Goal: Task Accomplishment & Management: Use online tool/utility

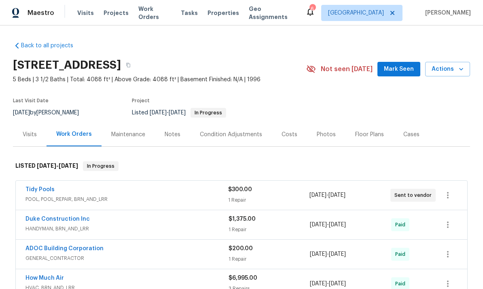
click at [33, 14] on span "Maestro" at bounding box center [41, 13] width 27 height 8
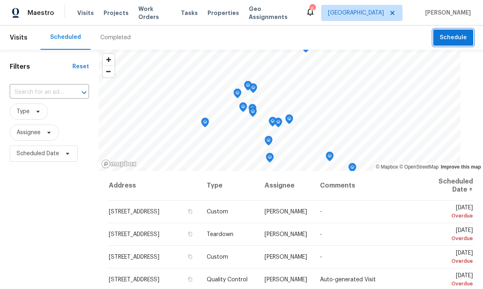
click at [449, 45] on button "Schedule" at bounding box center [454, 38] width 40 height 17
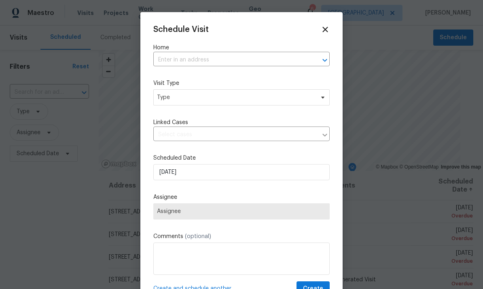
click at [236, 62] on input "text" at bounding box center [230, 60] width 154 height 13
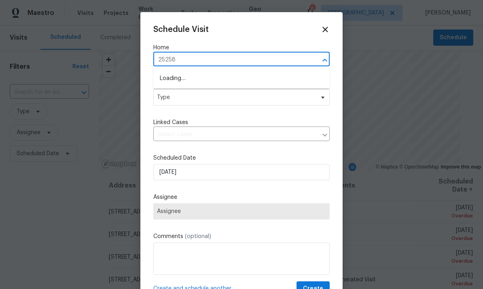
type input "25258"
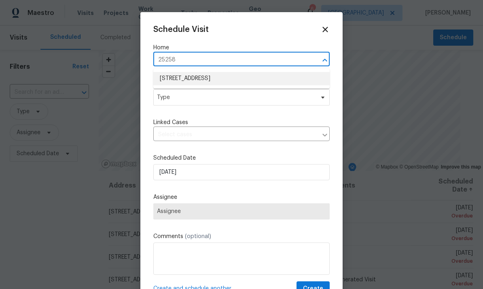
click at [241, 77] on li "[STREET_ADDRESS]" at bounding box center [241, 78] width 177 height 13
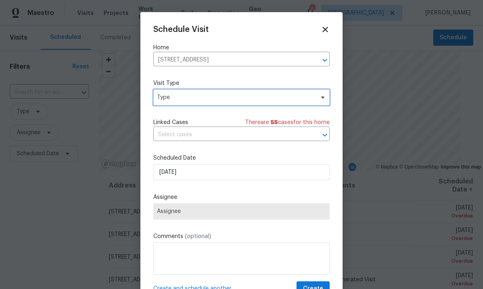
click at [288, 93] on span "Type" at bounding box center [241, 97] width 177 height 16
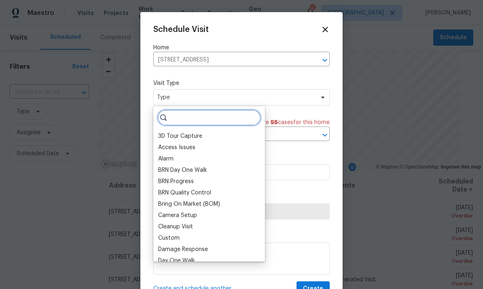
click at [228, 115] on input "search" at bounding box center [209, 118] width 104 height 16
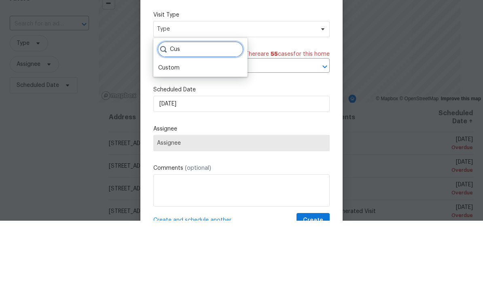
type input "Cus"
click at [178, 132] on div "Custom" at bounding box center [168, 136] width 21 height 8
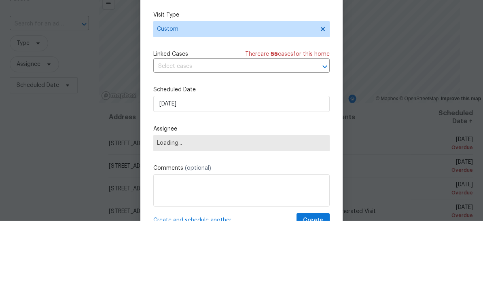
scroll to position [30, 0]
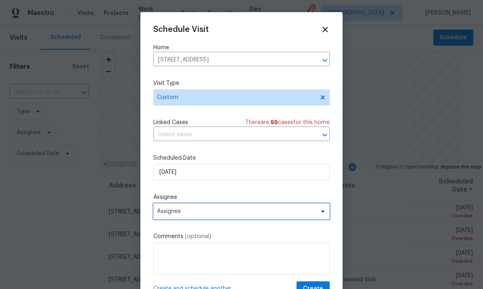
click at [219, 213] on span "Assignee" at bounding box center [236, 211] width 159 height 6
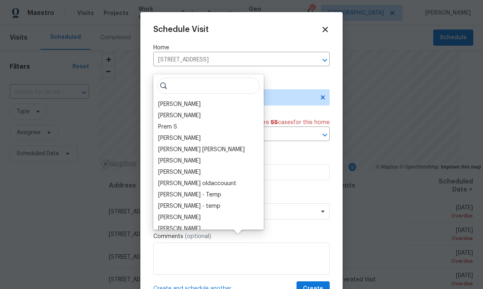
click at [194, 78] on input "search" at bounding box center [208, 86] width 102 height 16
click at [196, 100] on div "[PERSON_NAME]" at bounding box center [179, 104] width 43 height 8
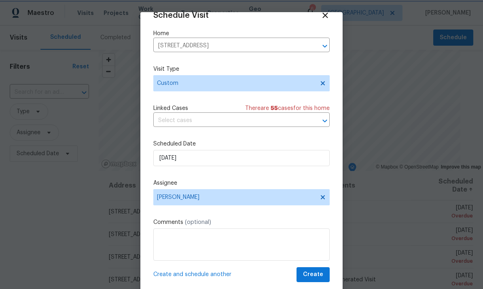
scroll to position [16, 0]
click at [315, 275] on span "Create" at bounding box center [313, 275] width 20 height 10
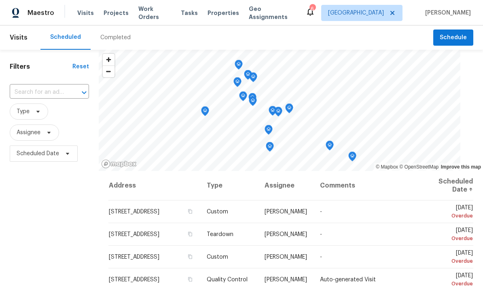
click at [185, 16] on div "Tasks" at bounding box center [189, 13] width 17 height 9
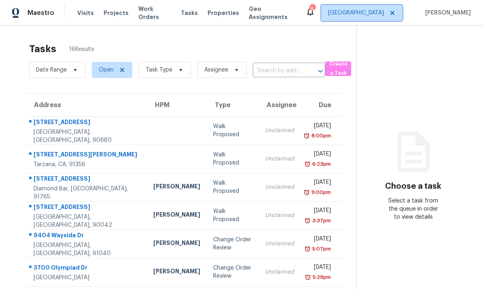
click at [378, 11] on span "[GEOGRAPHIC_DATA]" at bounding box center [356, 13] width 56 height 8
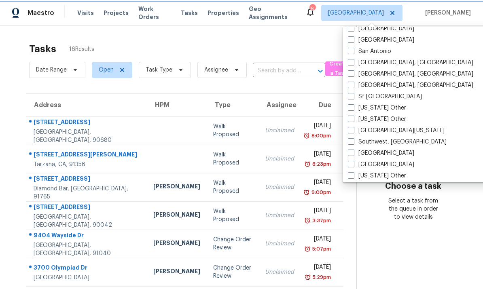
scroll to position [1070, 0]
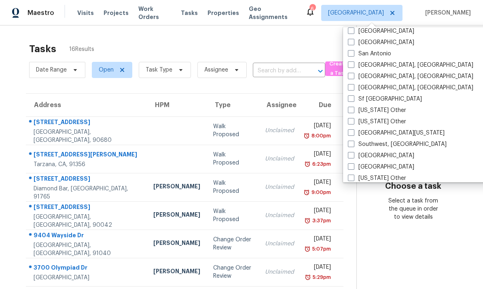
click at [353, 66] on span at bounding box center [351, 65] width 6 height 6
click at [353, 66] on input "San Diego, CA" at bounding box center [350, 63] width 5 height 5
checkbox input "true"
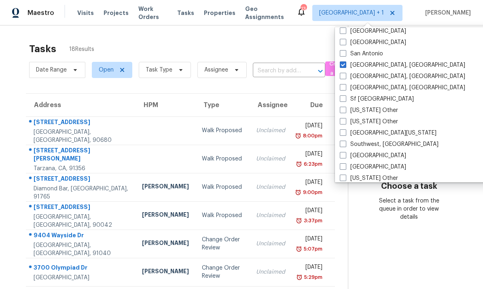
click at [298, 35] on div "Tasks 18 Results Date Range Open Task Type Assignee ​ Create a Task Address HPM…" at bounding box center [241, 224] width 483 height 396
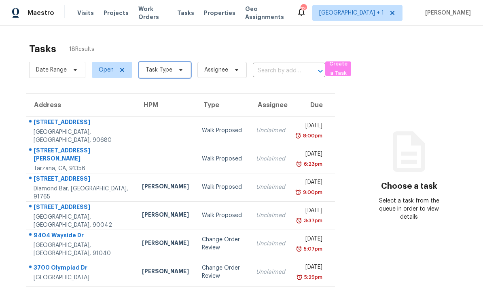
click at [172, 68] on span "Task Type" at bounding box center [165, 70] width 52 height 16
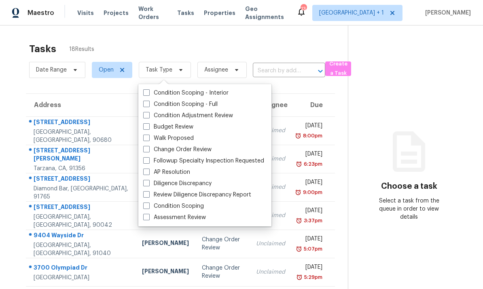
click at [149, 125] on span at bounding box center [146, 126] width 6 height 6
click at [149, 125] on input "Budget Review" at bounding box center [145, 125] width 5 height 5
checkbox input "true"
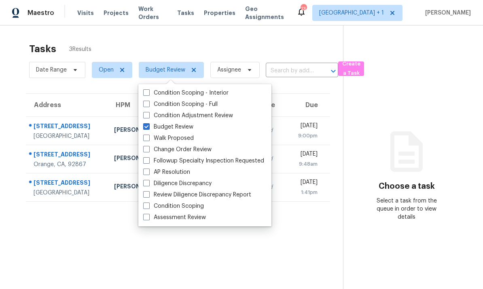
click at [272, 38] on div "Tasks 3 Results Date Range Open Budget Review Assignee ​ Create a Task Address …" at bounding box center [241, 170] width 483 height 289
